Goal: Task Accomplishment & Management: Manage account settings

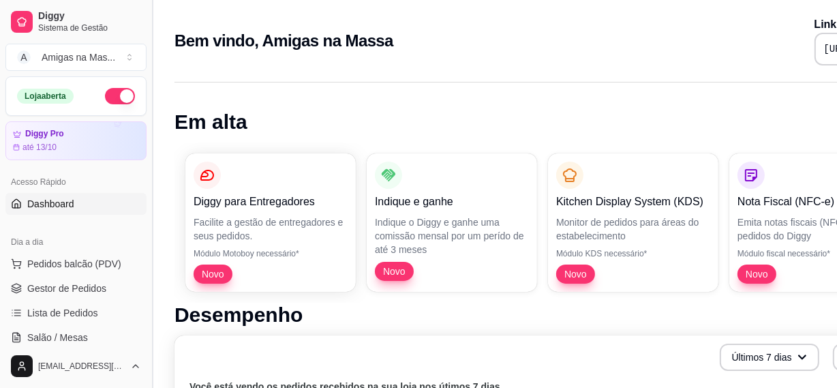
click at [146, 343] on button "Toggle Sidebar" at bounding box center [151, 194] width 11 height 388
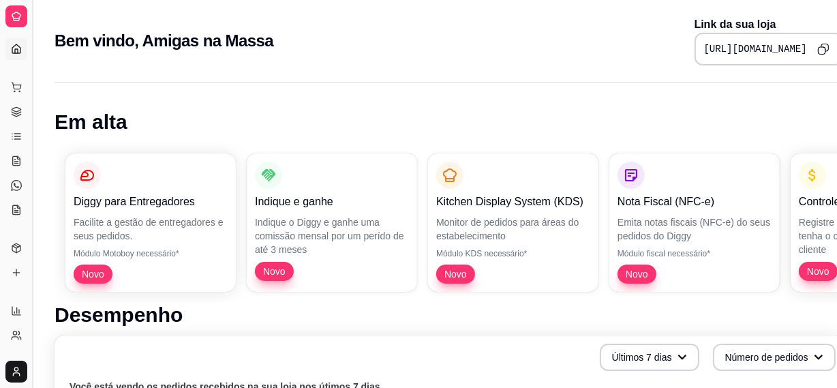
click at [31, 214] on button "Toggle Sidebar" at bounding box center [32, 194] width 11 height 388
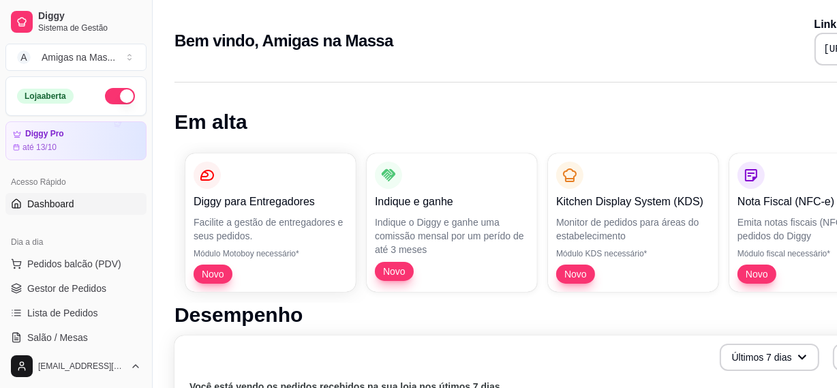
click at [33, 213] on div "Diggy Sistema de Gestão A Amigas na Mas ... Loja aberta Diggy Pro até 13/10 Ace…" at bounding box center [76, 194] width 152 height 388
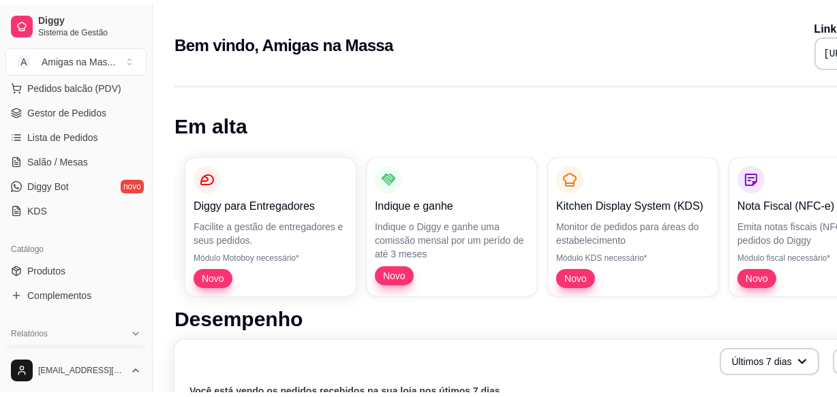
scroll to position [198, 0]
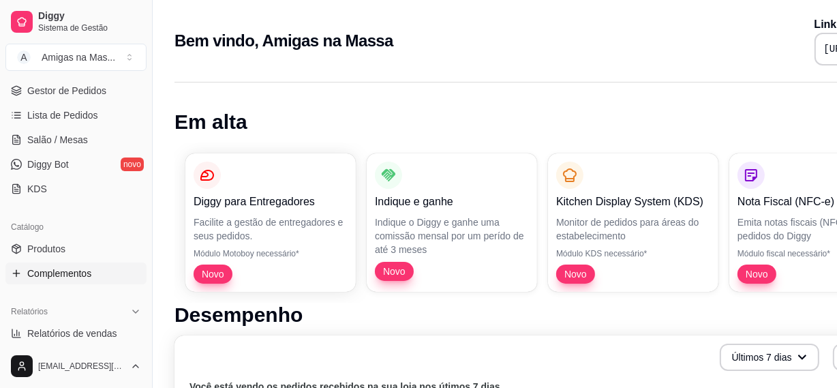
click at [74, 268] on span "Complementos" at bounding box center [59, 273] width 64 height 14
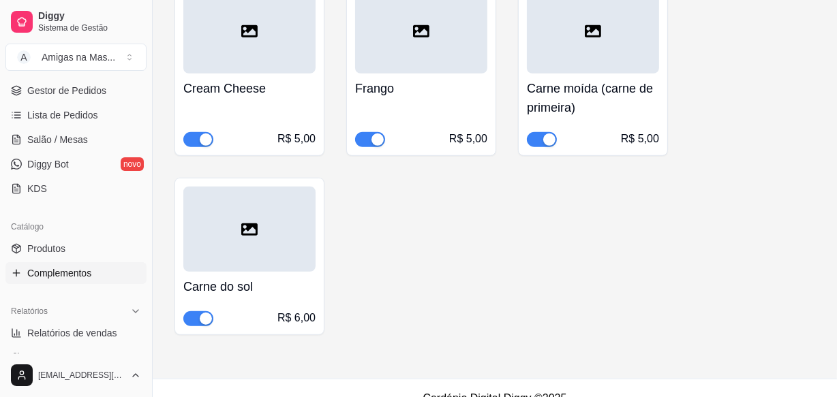
scroll to position [842, 0]
click at [207, 323] on span "button" at bounding box center [198, 318] width 30 height 15
click at [206, 316] on span "button" at bounding box center [198, 318] width 30 height 15
click at [74, 93] on span "Gestor de Pedidos" at bounding box center [66, 91] width 79 height 14
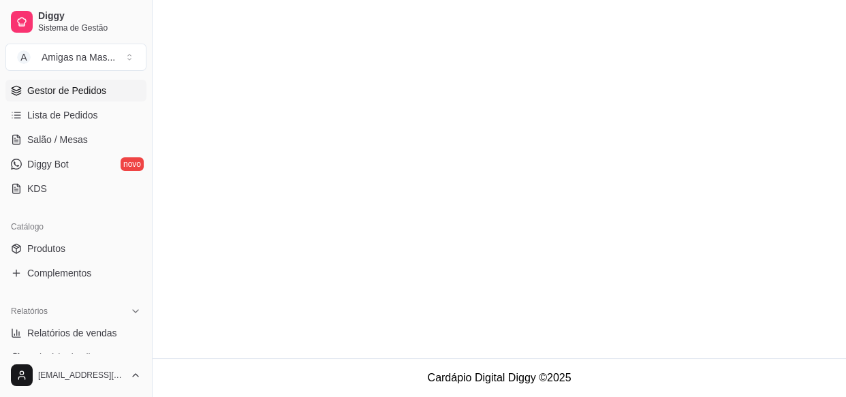
click at [826, 97] on main at bounding box center [500, 179] width 694 height 358
click at [800, 209] on main at bounding box center [500, 179] width 694 height 358
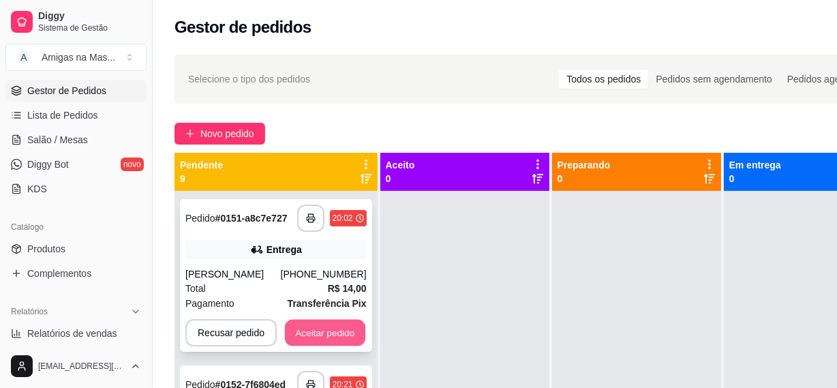
click at [352, 327] on button "Aceitar pedido" at bounding box center [325, 333] width 80 height 27
click at [352, 327] on div "Recusar pedido Aceitar pedido" at bounding box center [275, 332] width 181 height 27
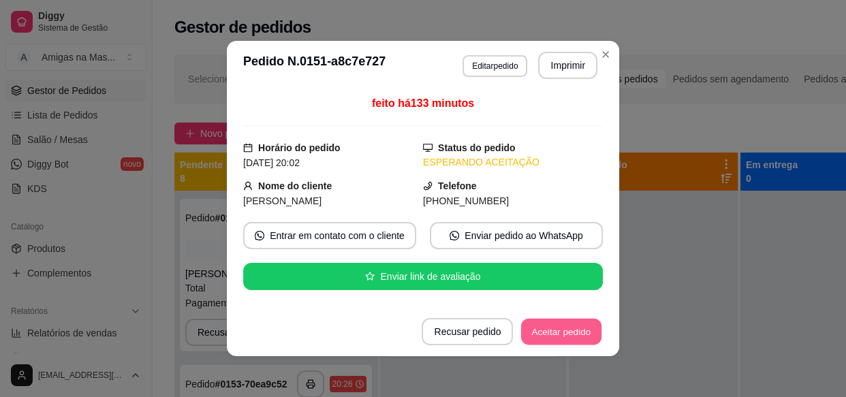
click at [543, 328] on button "Aceitar pedido" at bounding box center [561, 332] width 80 height 27
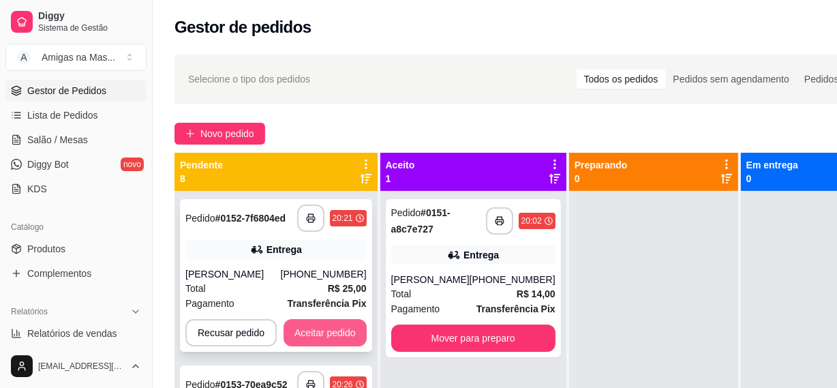
click at [340, 324] on button "Aceitar pedido" at bounding box center [324, 332] width 83 height 27
click at [309, 339] on button "Aceitar pedido" at bounding box center [324, 332] width 83 height 27
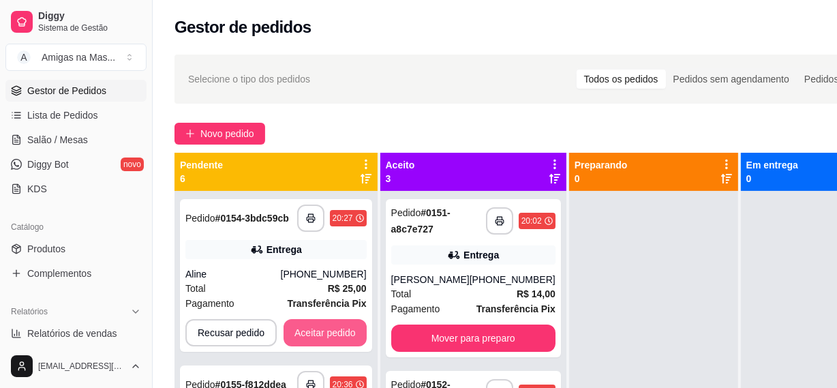
click at [309, 339] on button "Aceitar pedido" at bounding box center [324, 332] width 83 height 27
click at [309, 339] on button "Aceitar pedido" at bounding box center [325, 333] width 80 height 27
click at [309, 339] on button "Aceitar pedido" at bounding box center [324, 332] width 83 height 27
click at [309, 339] on button "Aceitar pedido" at bounding box center [325, 333] width 80 height 27
click at [309, 339] on button "Aceitar pedido" at bounding box center [324, 332] width 83 height 27
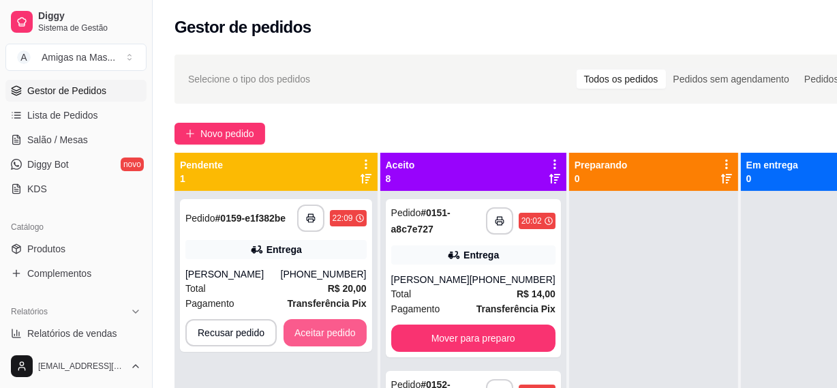
click at [309, 339] on button "Aceitar pedido" at bounding box center [324, 332] width 83 height 27
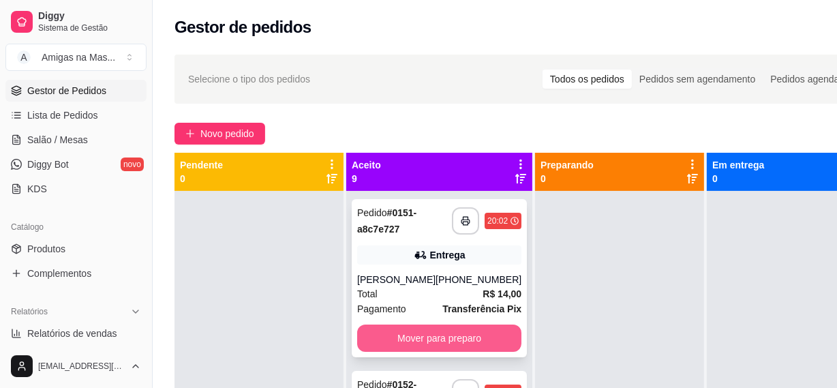
click at [430, 332] on button "Mover para preparo" at bounding box center [439, 337] width 164 height 27
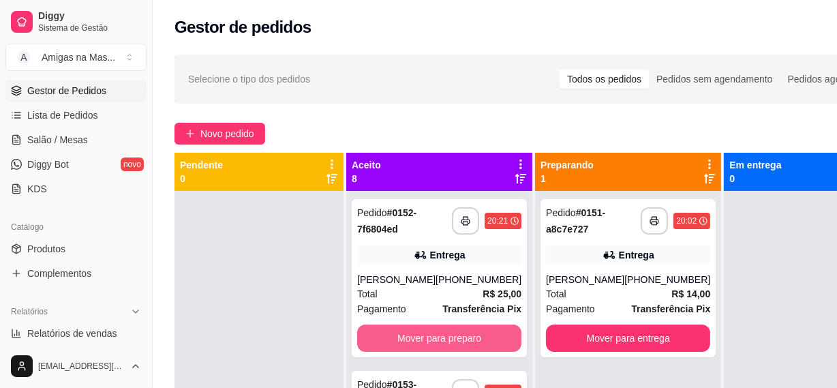
click at [430, 332] on button "Mover para preparo" at bounding box center [439, 337] width 164 height 27
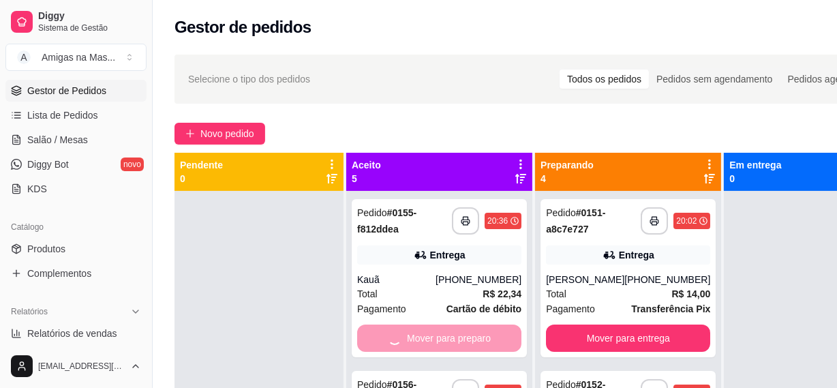
click at [430, 332] on div "Mover para preparo" at bounding box center [439, 337] width 164 height 27
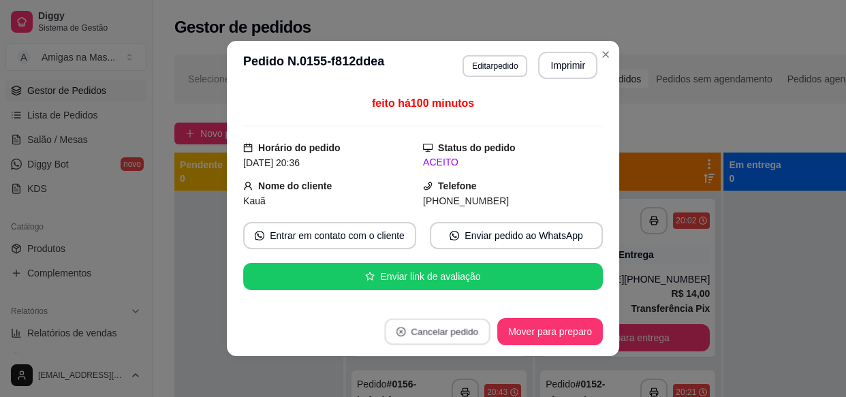
click at [430, 332] on button "Cancelar pedido" at bounding box center [437, 332] width 106 height 27
click at [395, 294] on button "não" at bounding box center [409, 297] width 50 height 25
click at [541, 345] on footer "Cancelar pedido Mover para preparo" at bounding box center [423, 331] width 392 height 49
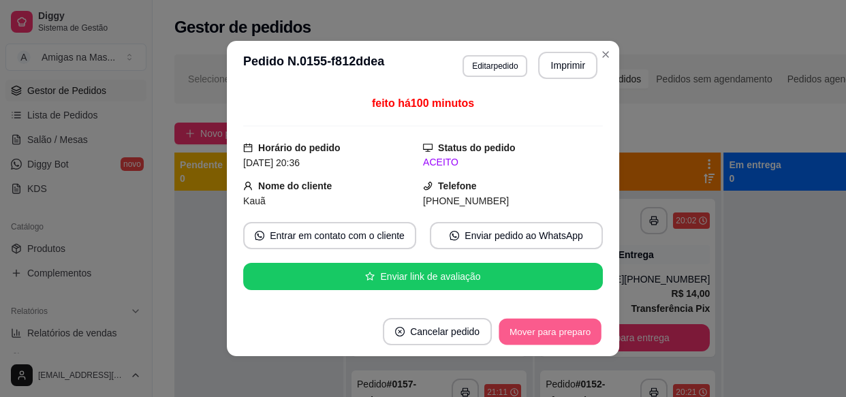
click at [539, 340] on button "Mover para preparo" at bounding box center [550, 332] width 102 height 27
click at [539, 340] on button "Mover para entrega" at bounding box center [550, 332] width 102 height 27
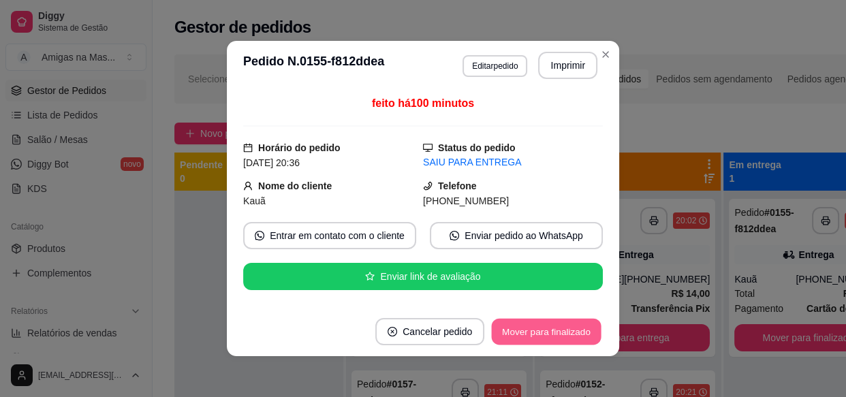
click at [539, 340] on button "Mover para finalizado" at bounding box center [547, 332] width 110 height 27
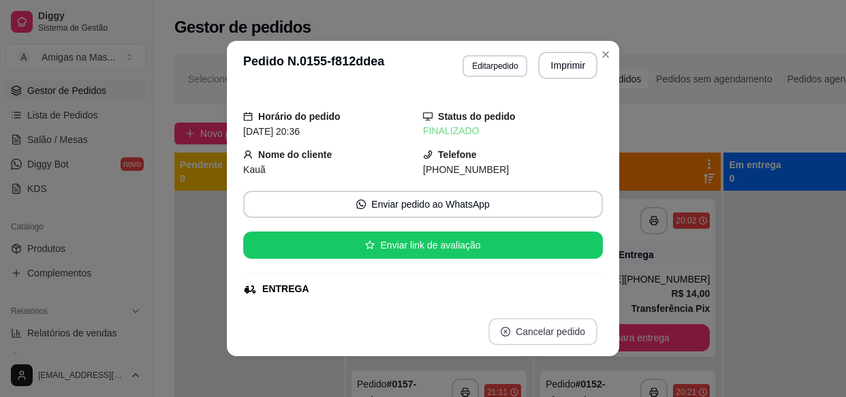
click at [539, 340] on button "Cancelar pedido" at bounding box center [542, 331] width 109 height 27
click at [509, 291] on button "não" at bounding box center [515, 298] width 52 height 26
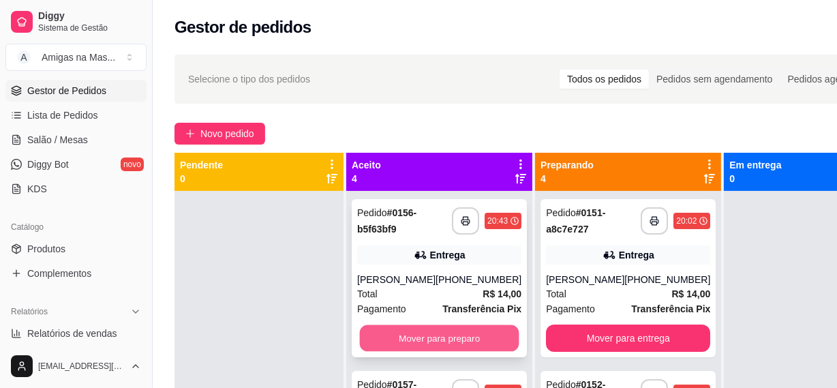
click at [431, 339] on button "Mover para preparo" at bounding box center [439, 338] width 159 height 27
click at [431, 339] on button "Mover para preparo" at bounding box center [439, 337] width 164 height 27
click at [431, 339] on button "Mover para preparo" at bounding box center [439, 338] width 159 height 27
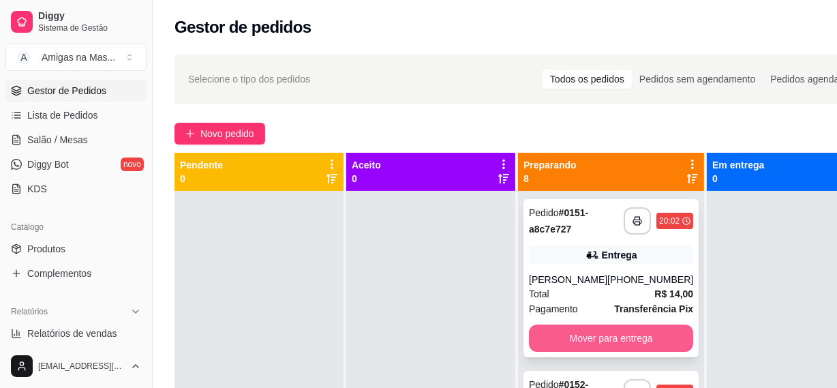
click at [566, 343] on button "Mover para entrega" at bounding box center [611, 337] width 164 height 27
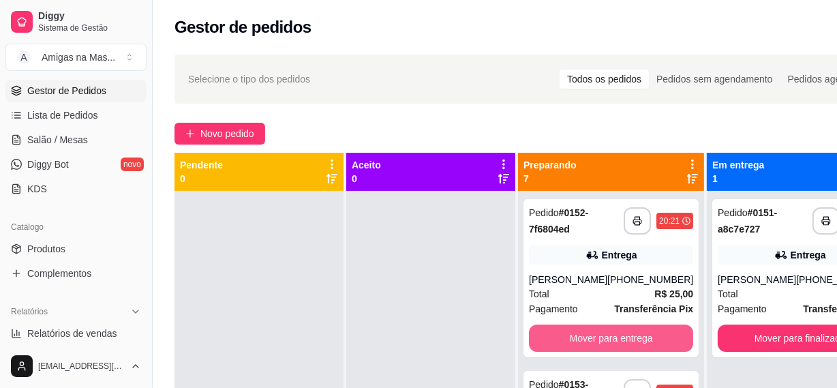
click at [566, 343] on button "Mover para entrega" at bounding box center [611, 337] width 164 height 27
click at [566, 343] on button "Mover para entrega" at bounding box center [610, 338] width 159 height 27
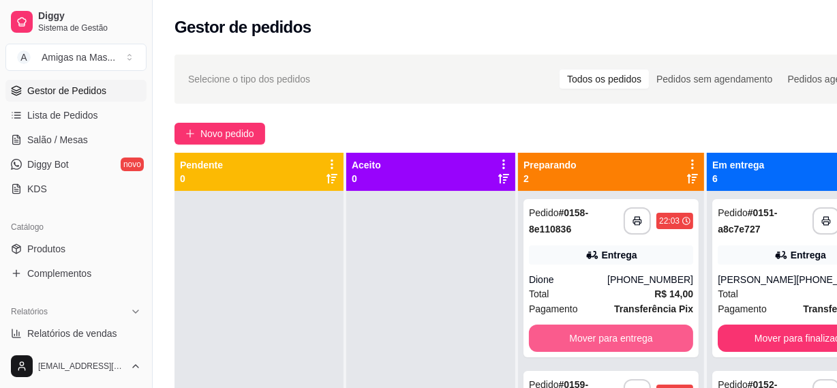
click at [566, 343] on button "Mover para entrega" at bounding box center [611, 337] width 164 height 27
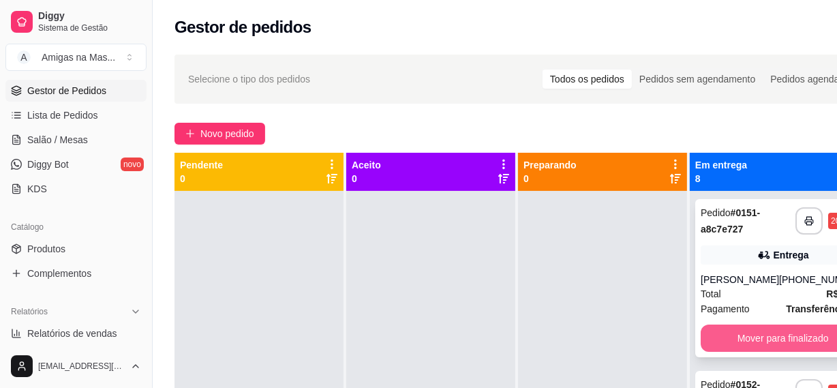
click at [775, 333] on button "Mover para finalizado" at bounding box center [782, 337] width 164 height 27
click at [775, 333] on button "Mover para finalizado" at bounding box center [782, 338] width 159 height 27
click at [775, 333] on button "Mover para finalizado" at bounding box center [782, 337] width 164 height 27
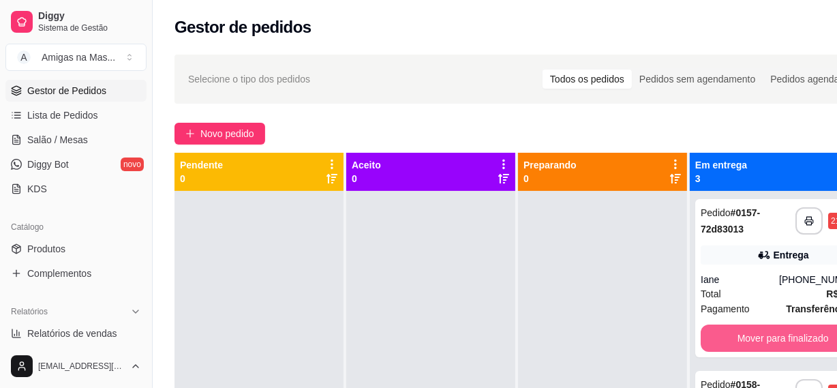
click at [775, 333] on button "Mover para finalizado" at bounding box center [782, 337] width 164 height 27
click at [775, 333] on button "Mover para finalizado" at bounding box center [782, 338] width 159 height 27
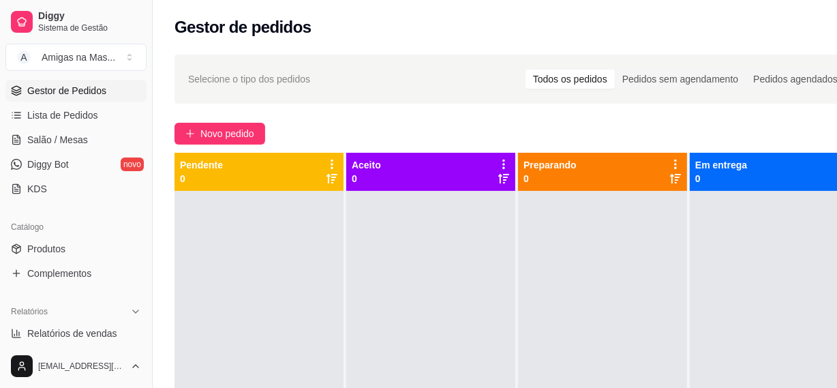
scroll to position [38, 0]
